Goal: Transaction & Acquisition: Purchase product/service

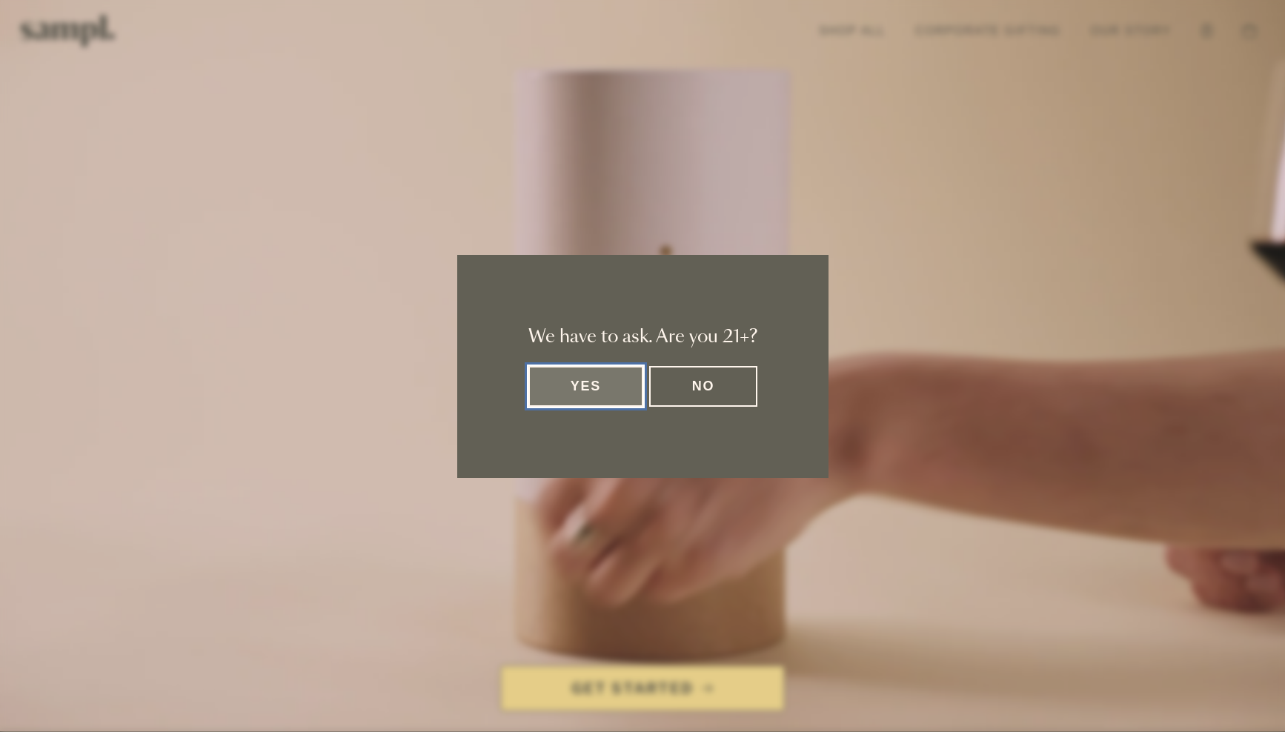
click at [220, 381] on dialog "We have to ask. Are you 21+? Yes No" at bounding box center [642, 366] width 1285 height 732
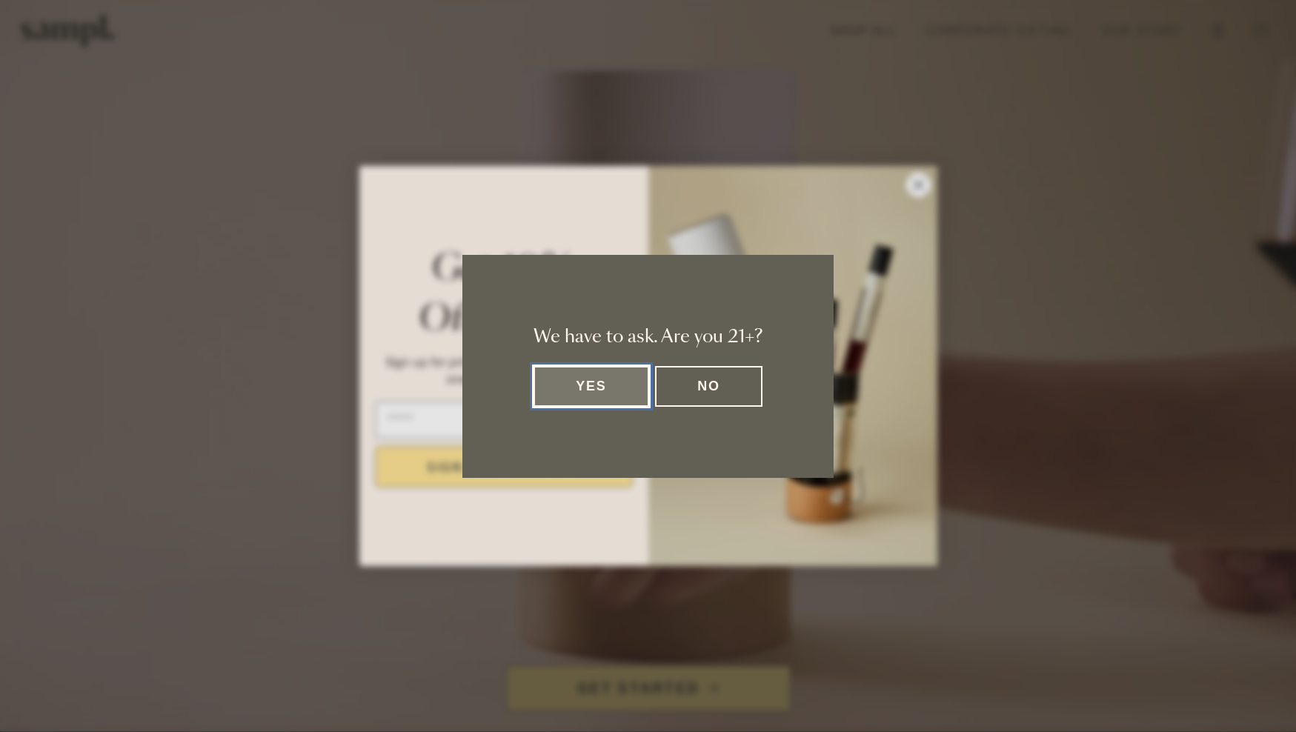
click at [593, 392] on button "Yes" at bounding box center [591, 386] width 116 height 41
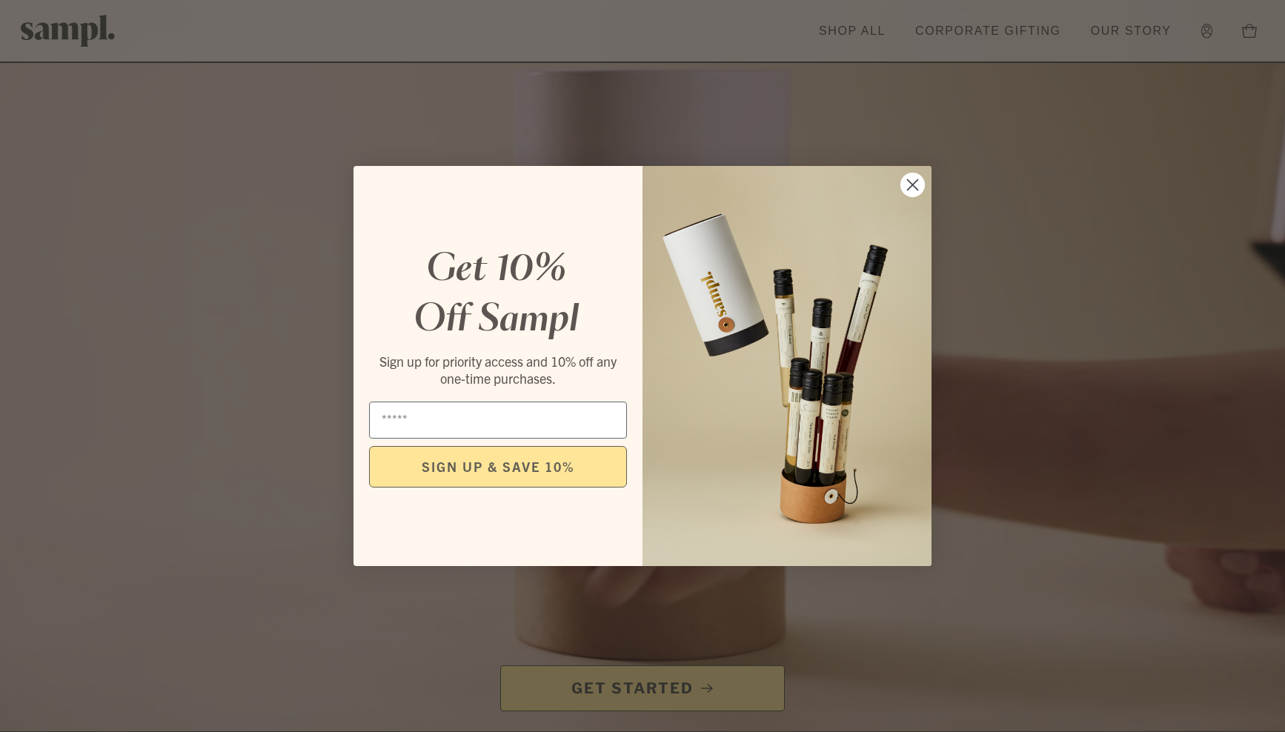
click at [910, 181] on circle "Close dialog" at bounding box center [912, 185] width 24 height 24
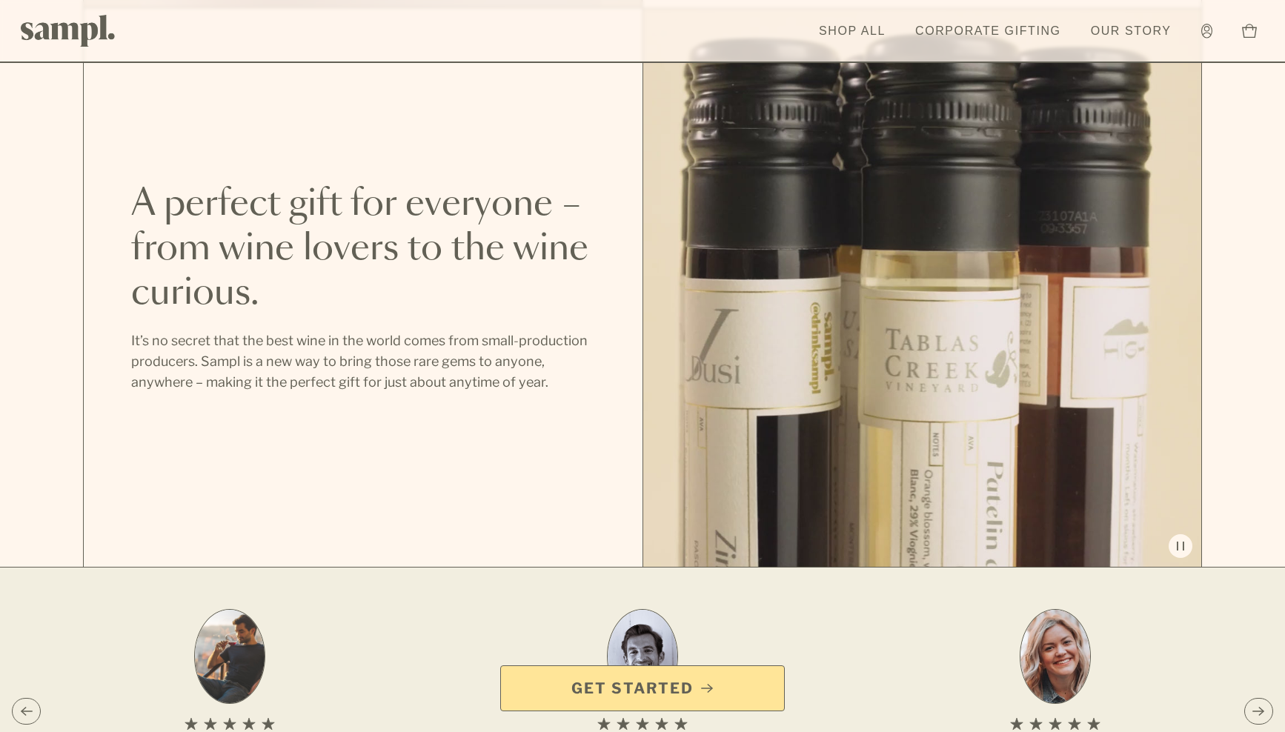
scroll to position [1599, 0]
click at [851, 30] on link "Shop All" at bounding box center [851, 31] width 81 height 33
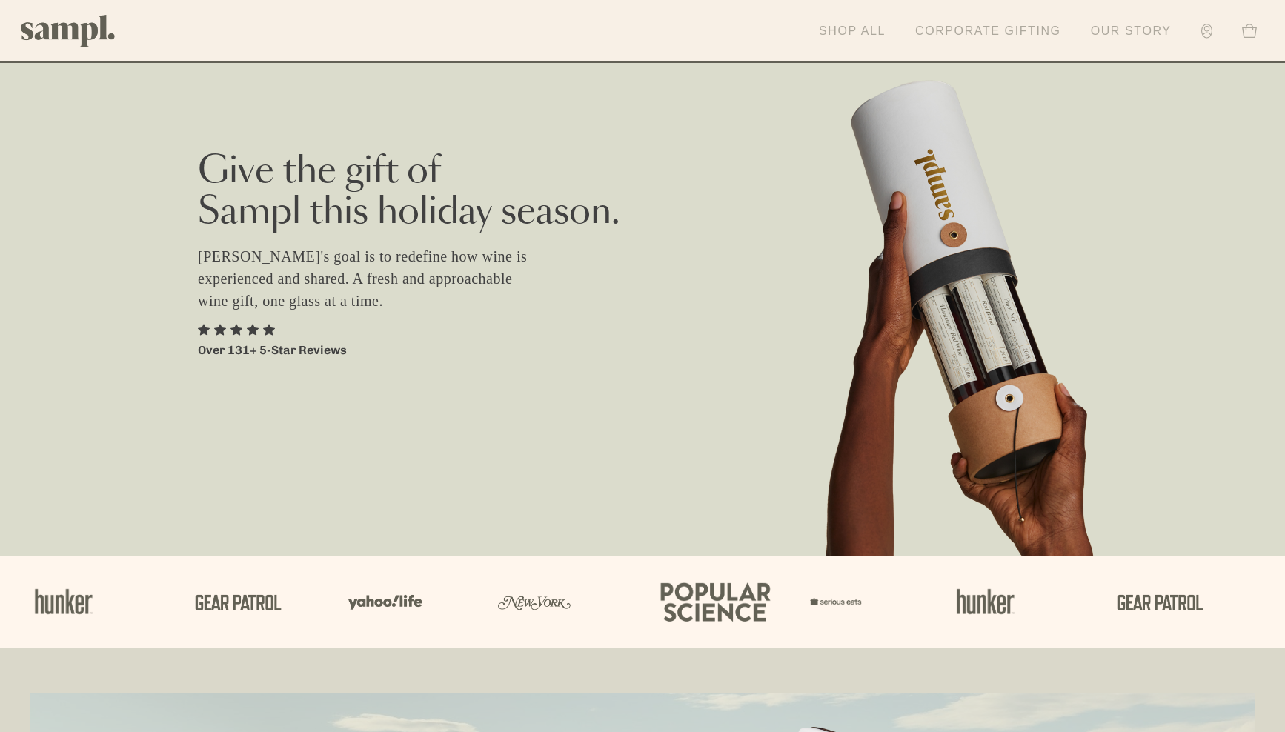
click at [997, 28] on link "Corporate Gifting" at bounding box center [988, 31] width 161 height 33
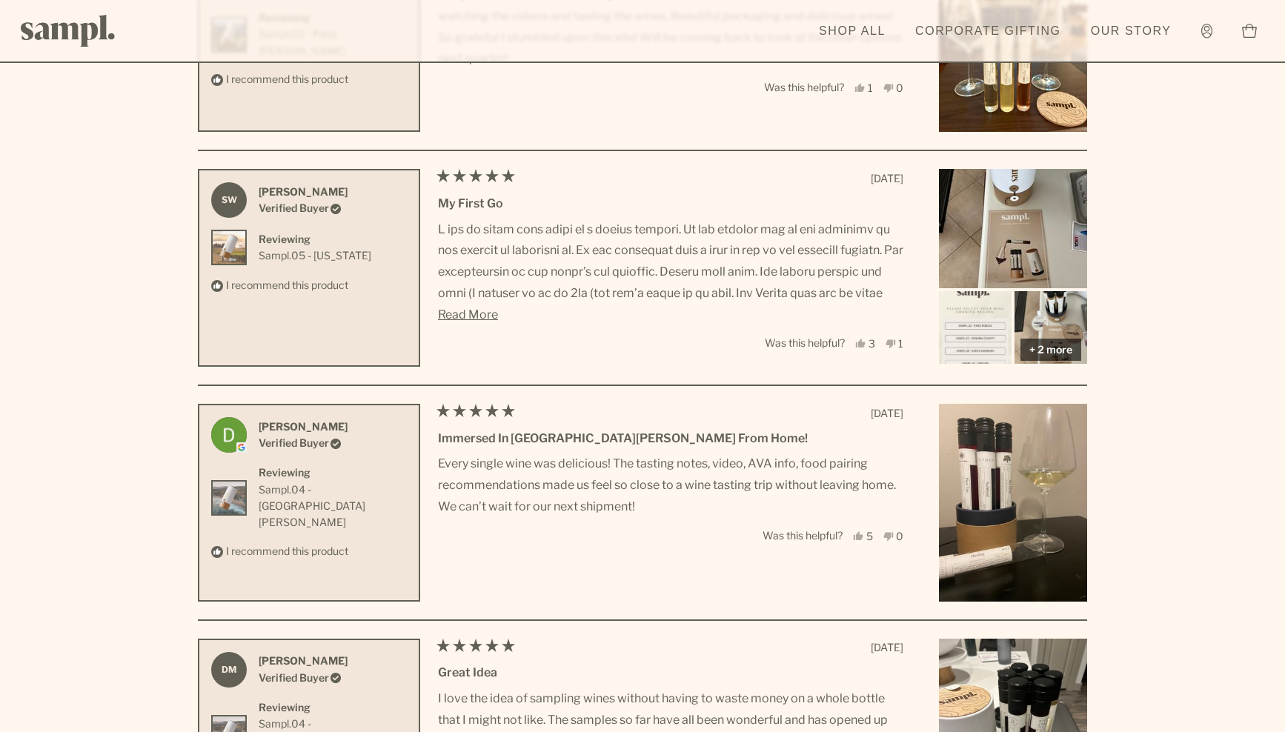
scroll to position [4554, 0]
